Goal: Find specific page/section: Find specific page/section

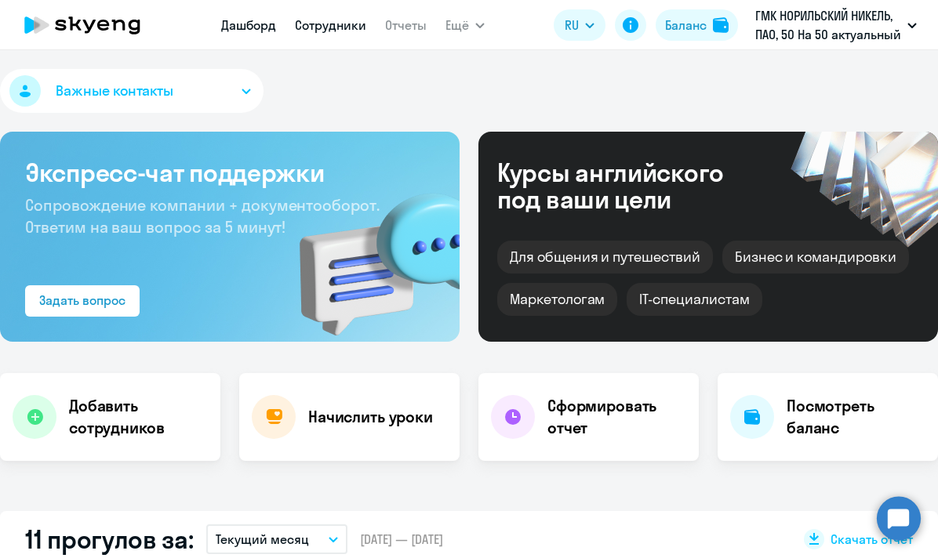
click at [339, 25] on link "Сотрудники" at bounding box center [330, 25] width 71 height 16
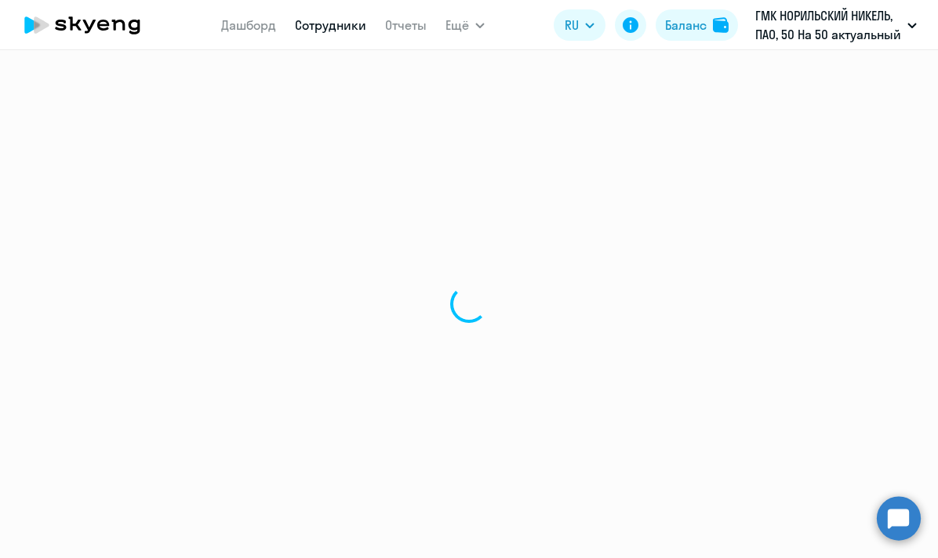
select select "30"
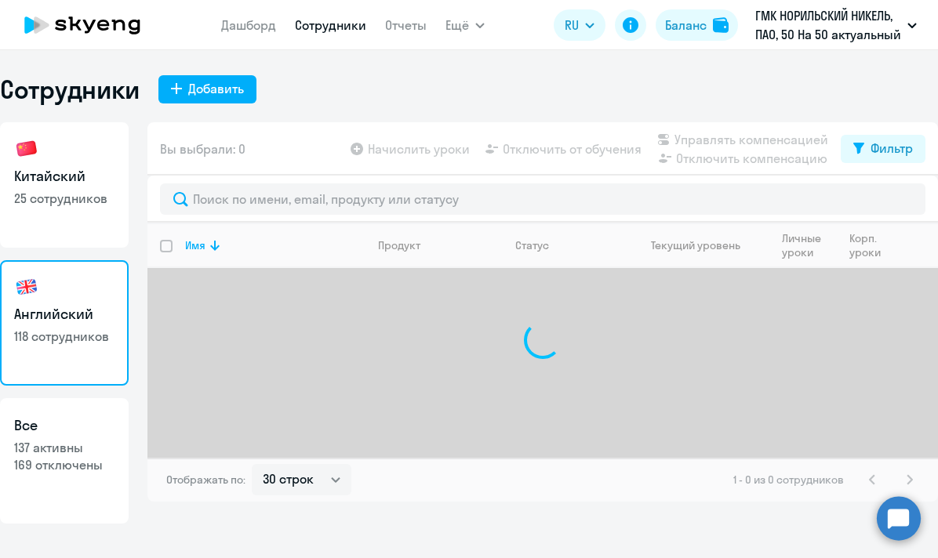
click at [74, 170] on h3 "Китайский" at bounding box center [64, 176] width 100 height 20
select select "30"
